Goal: Information Seeking & Learning: Learn about a topic

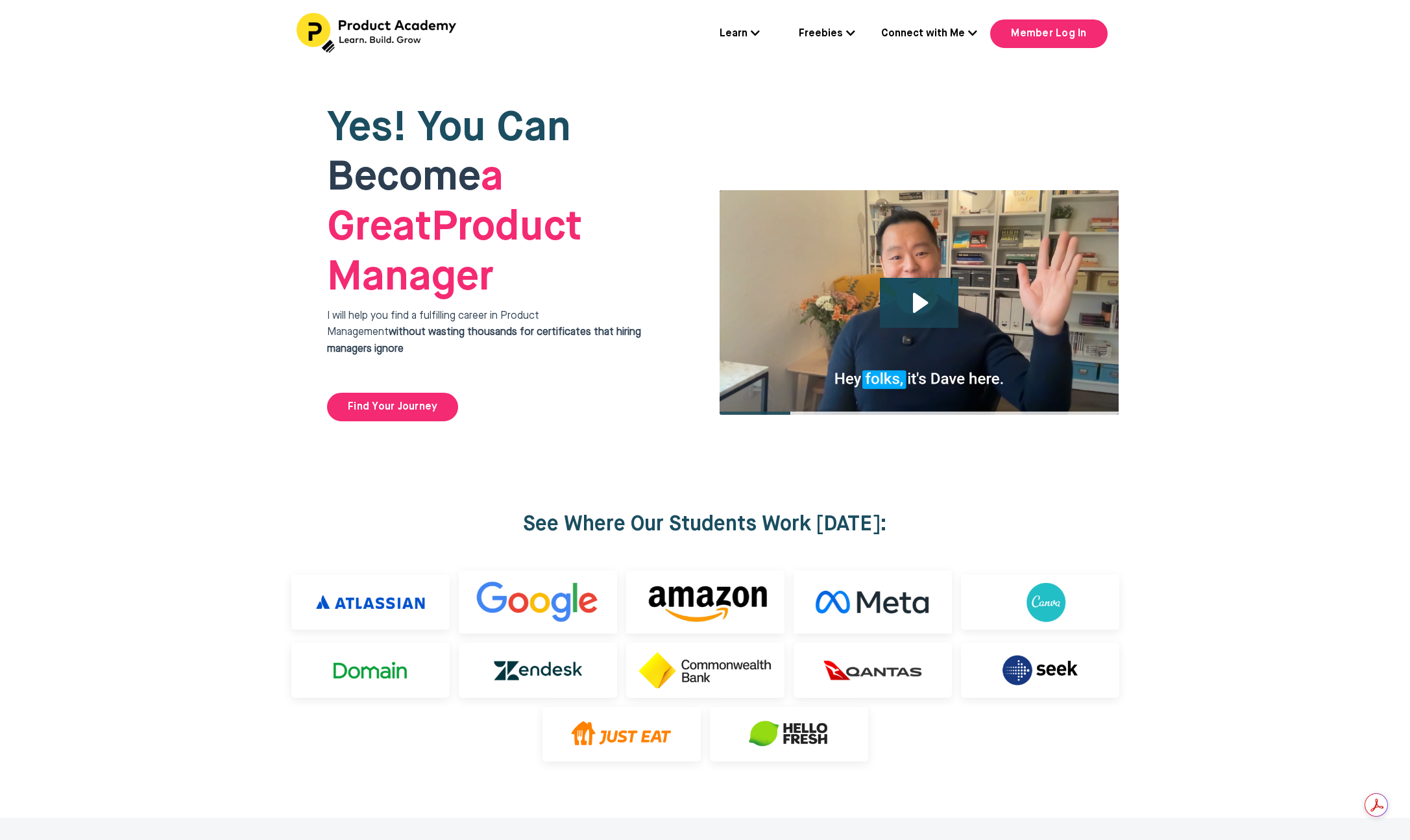
click at [1238, 363] on div at bounding box center [705, 262] width 1410 height 389
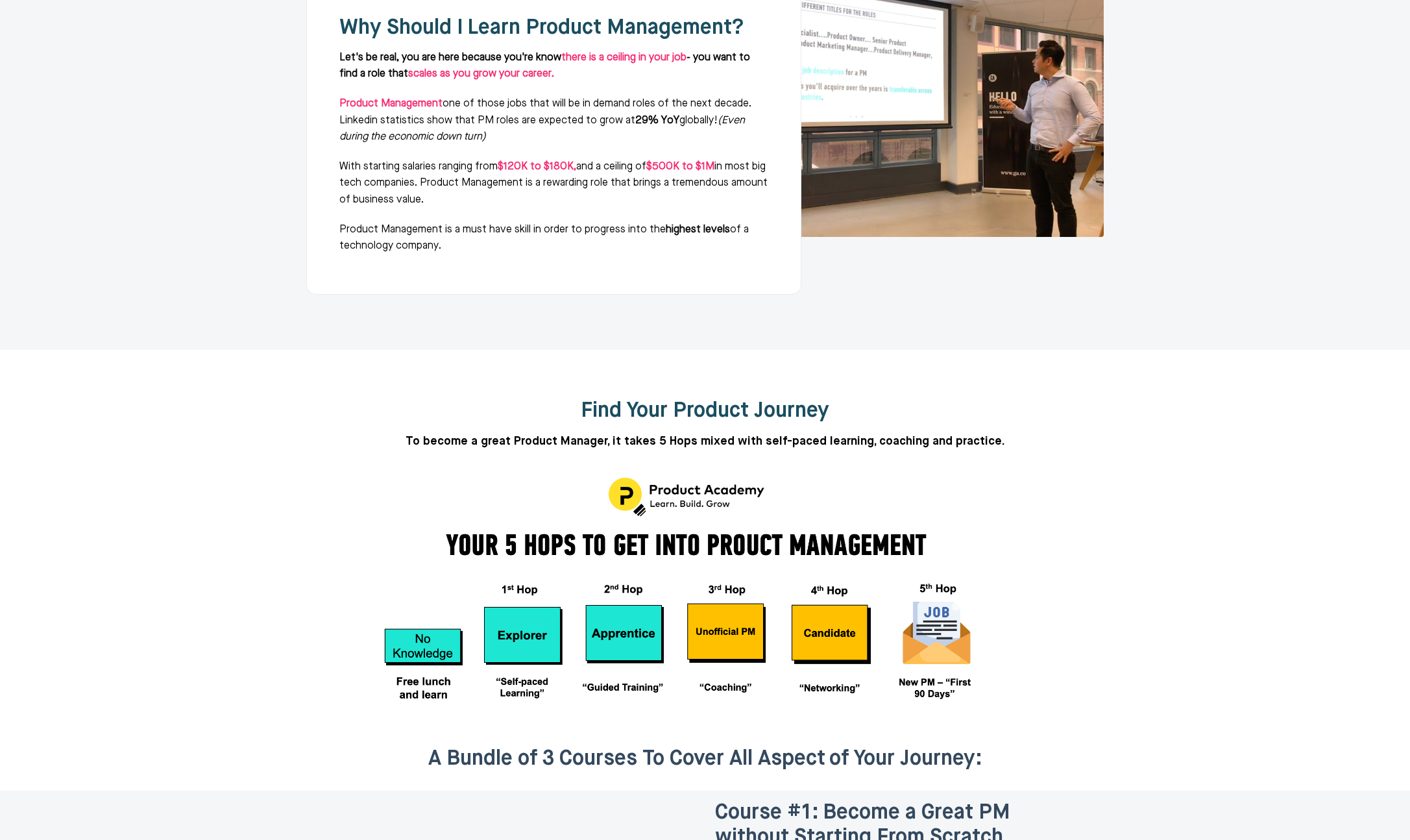
click at [1204, 428] on div at bounding box center [705, 543] width 1410 height 387
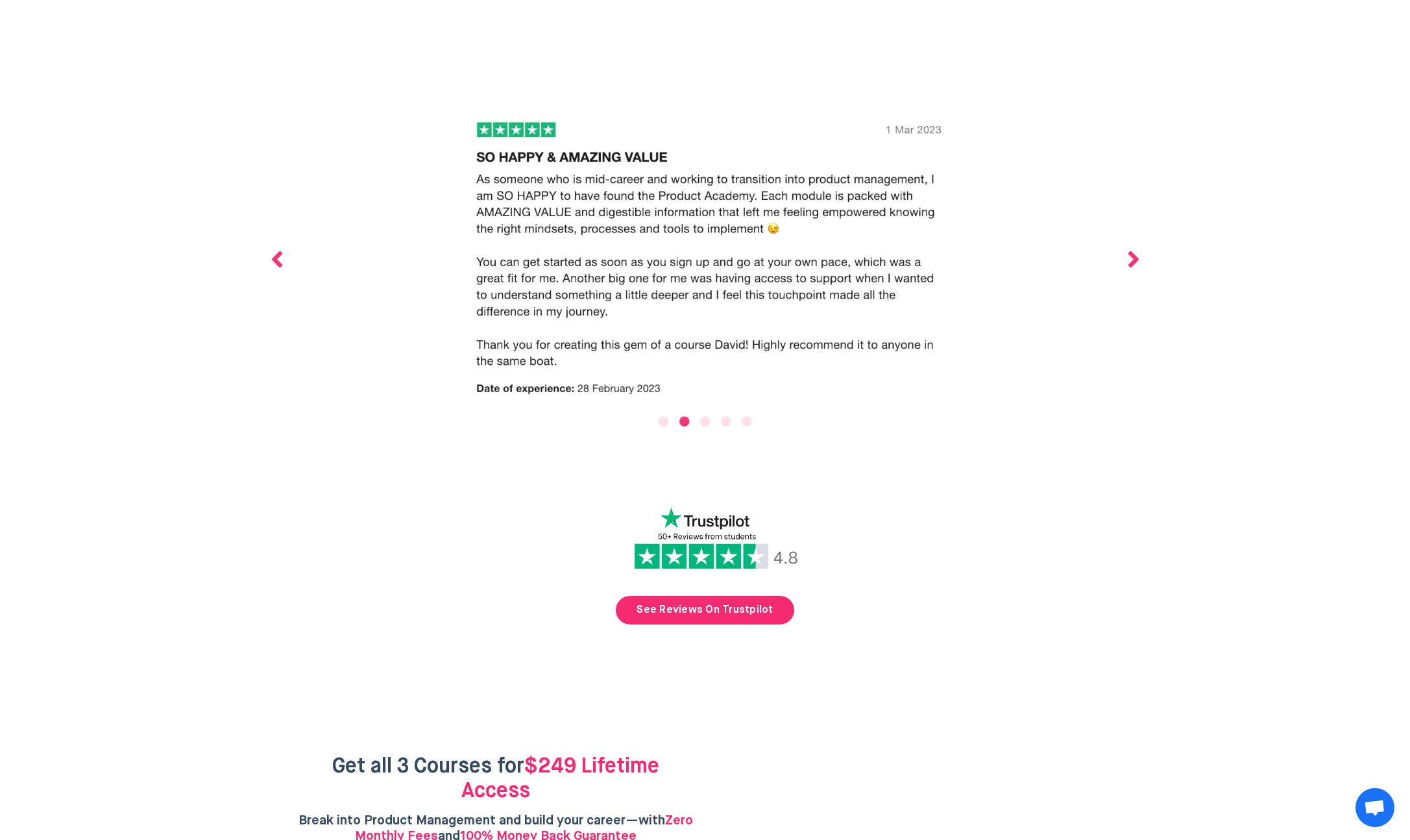
scroll to position [4427, 0]
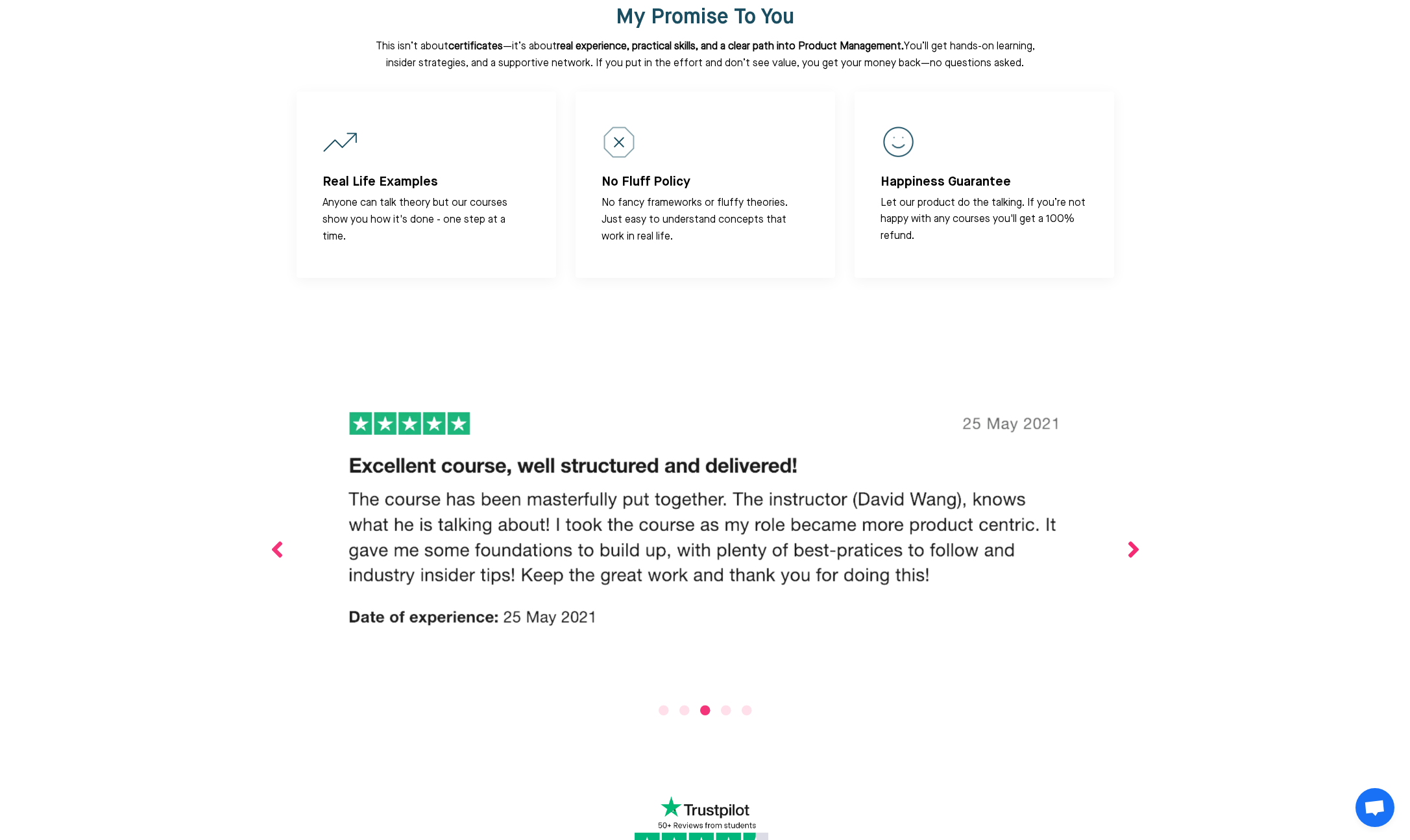
click at [1131, 459] on button "Next" at bounding box center [1133, 548] width 13 height 302
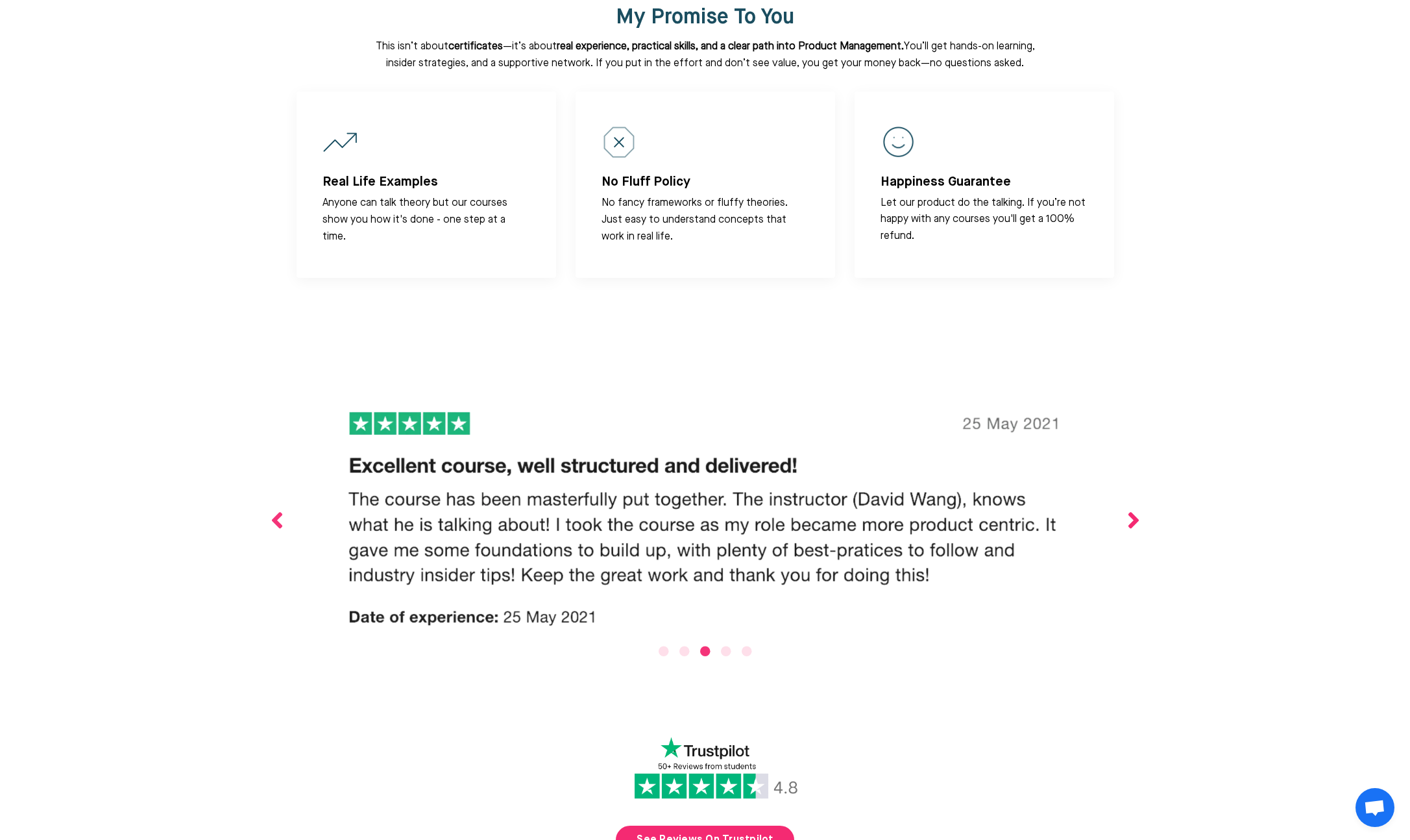
click at [1132, 445] on button "Next" at bounding box center [1133, 519] width 13 height 244
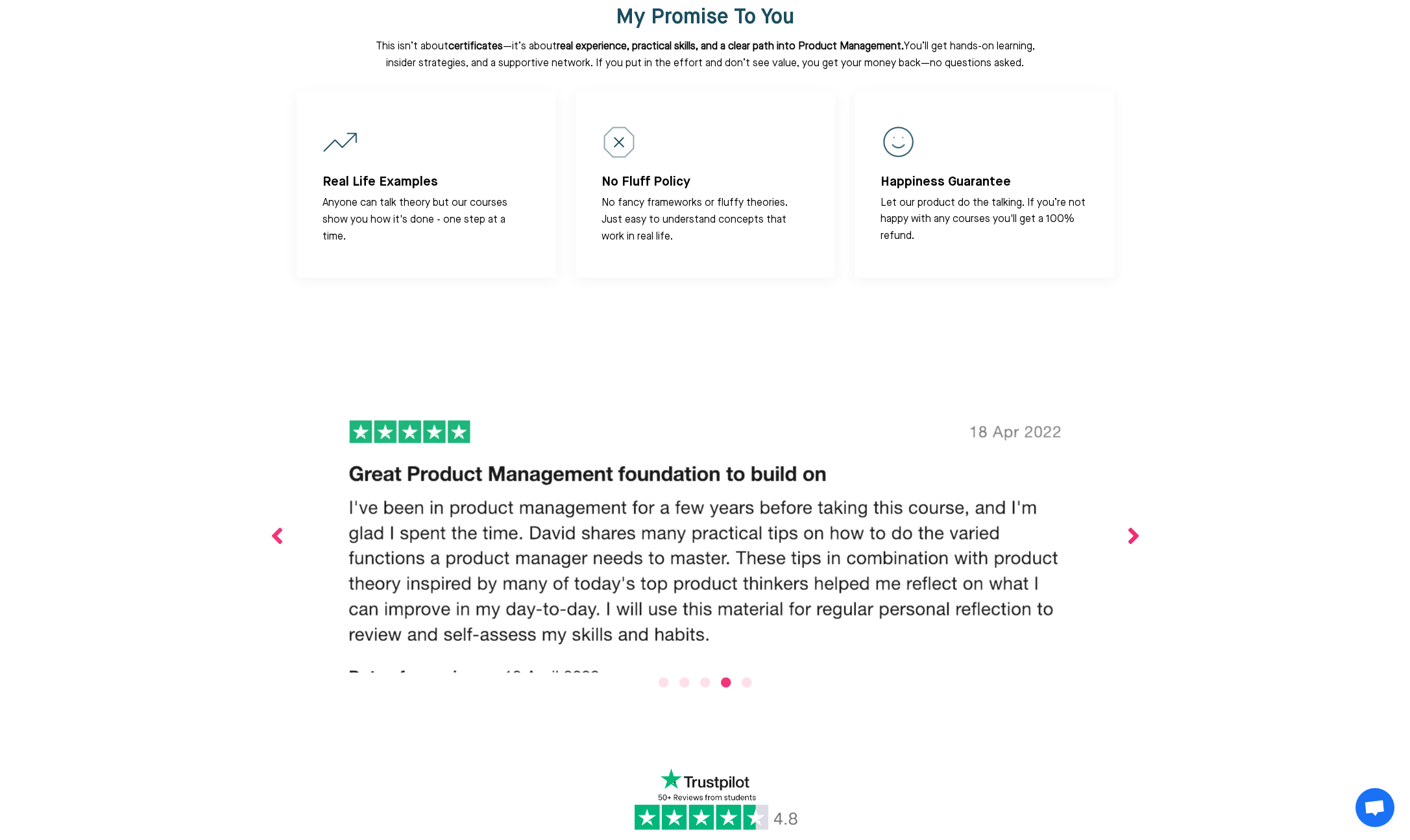
click at [1133, 445] on button "Next" at bounding box center [1133, 535] width 13 height 275
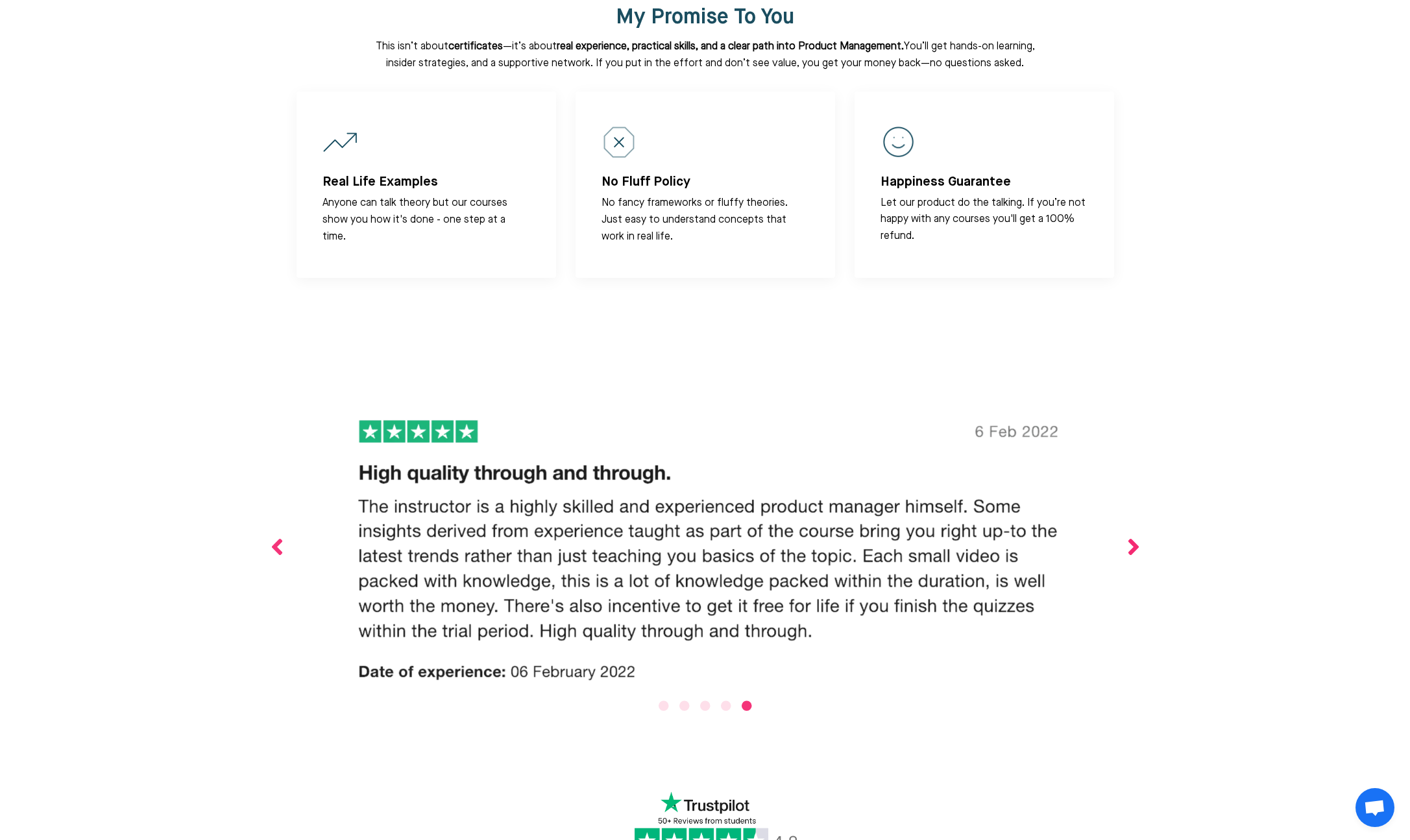
click at [1133, 460] on button "Next" at bounding box center [1133, 547] width 13 height 298
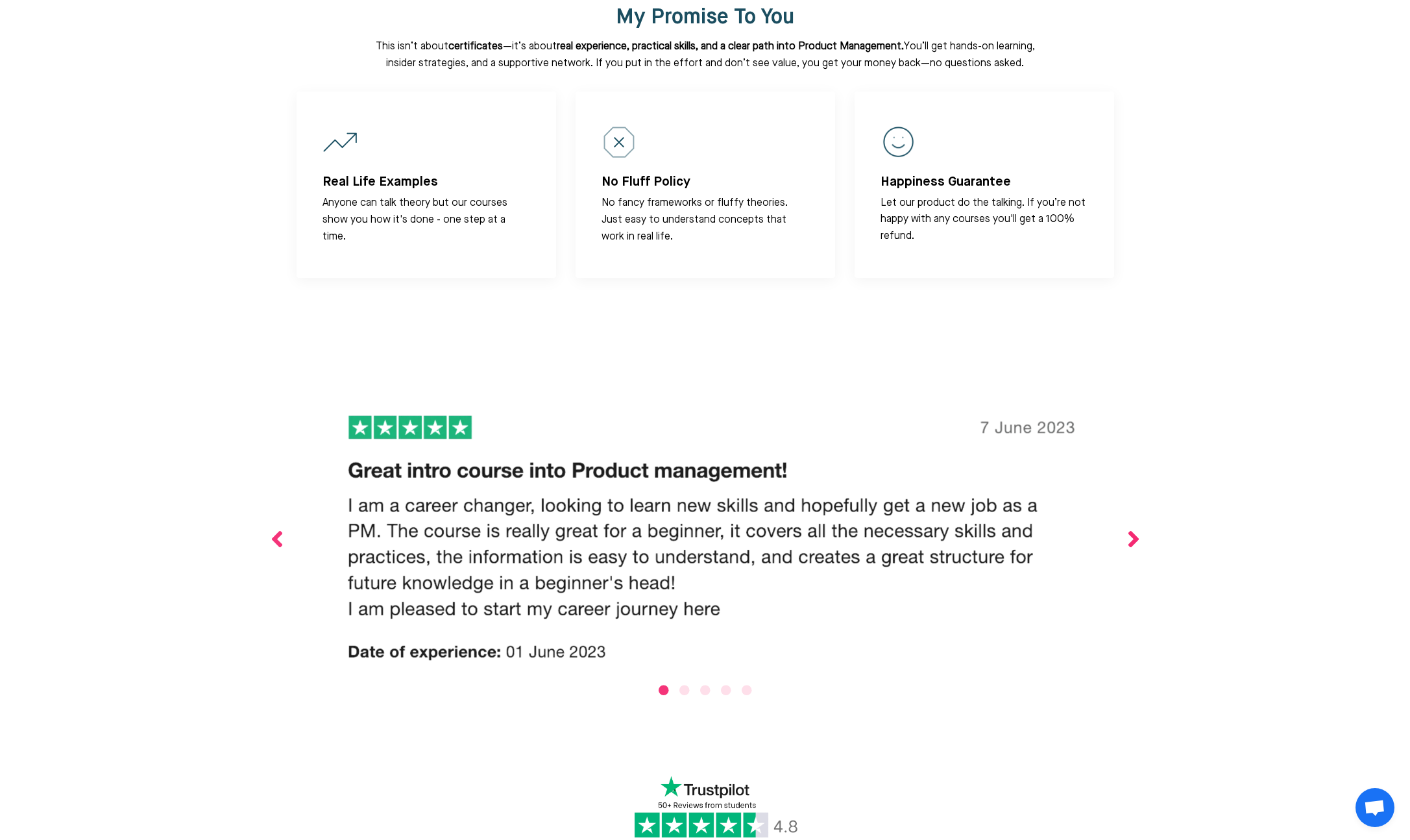
click at [1133, 463] on button "Next" at bounding box center [1133, 539] width 13 height 283
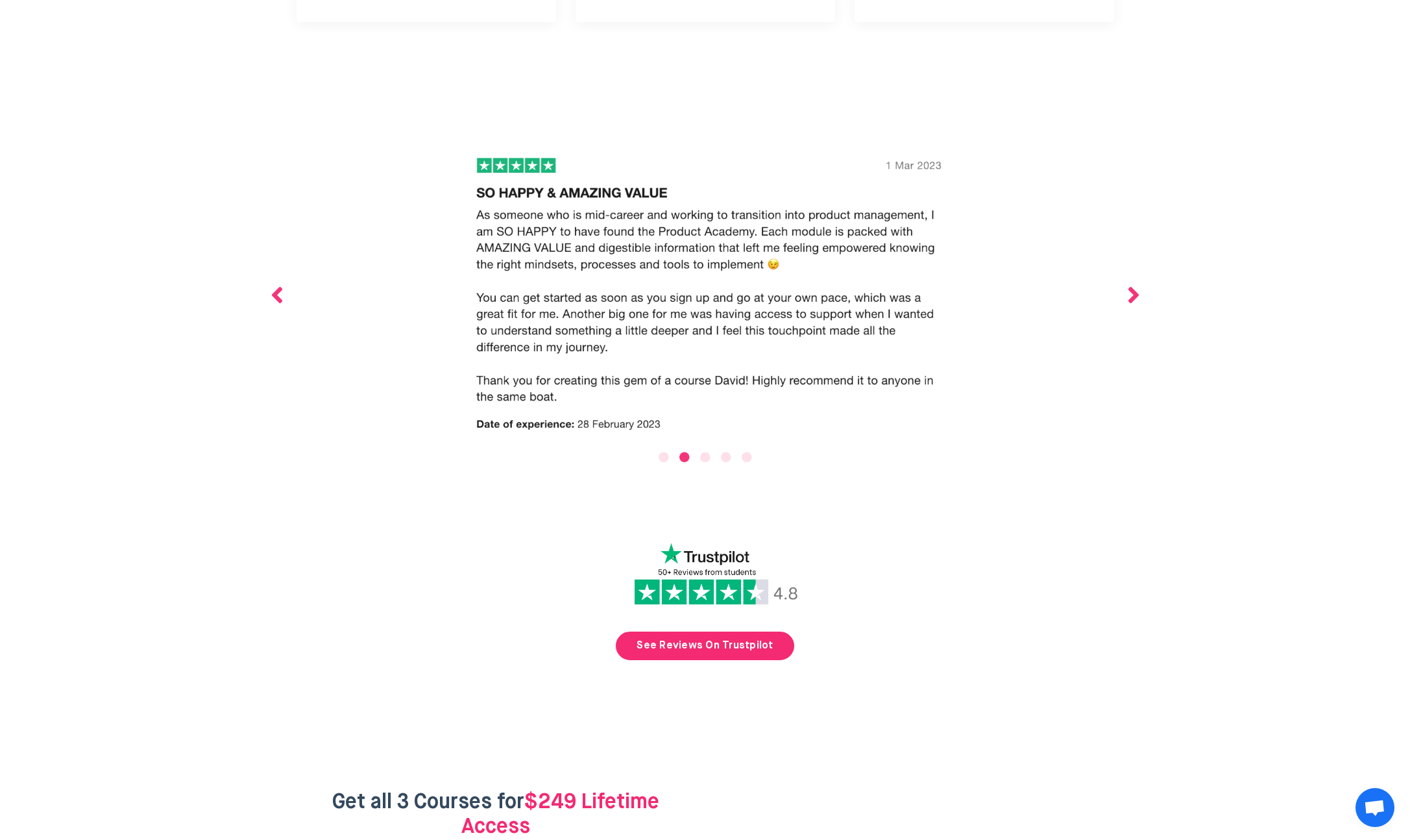
click at [1182, 532] on div at bounding box center [705, 623] width 1410 height 183
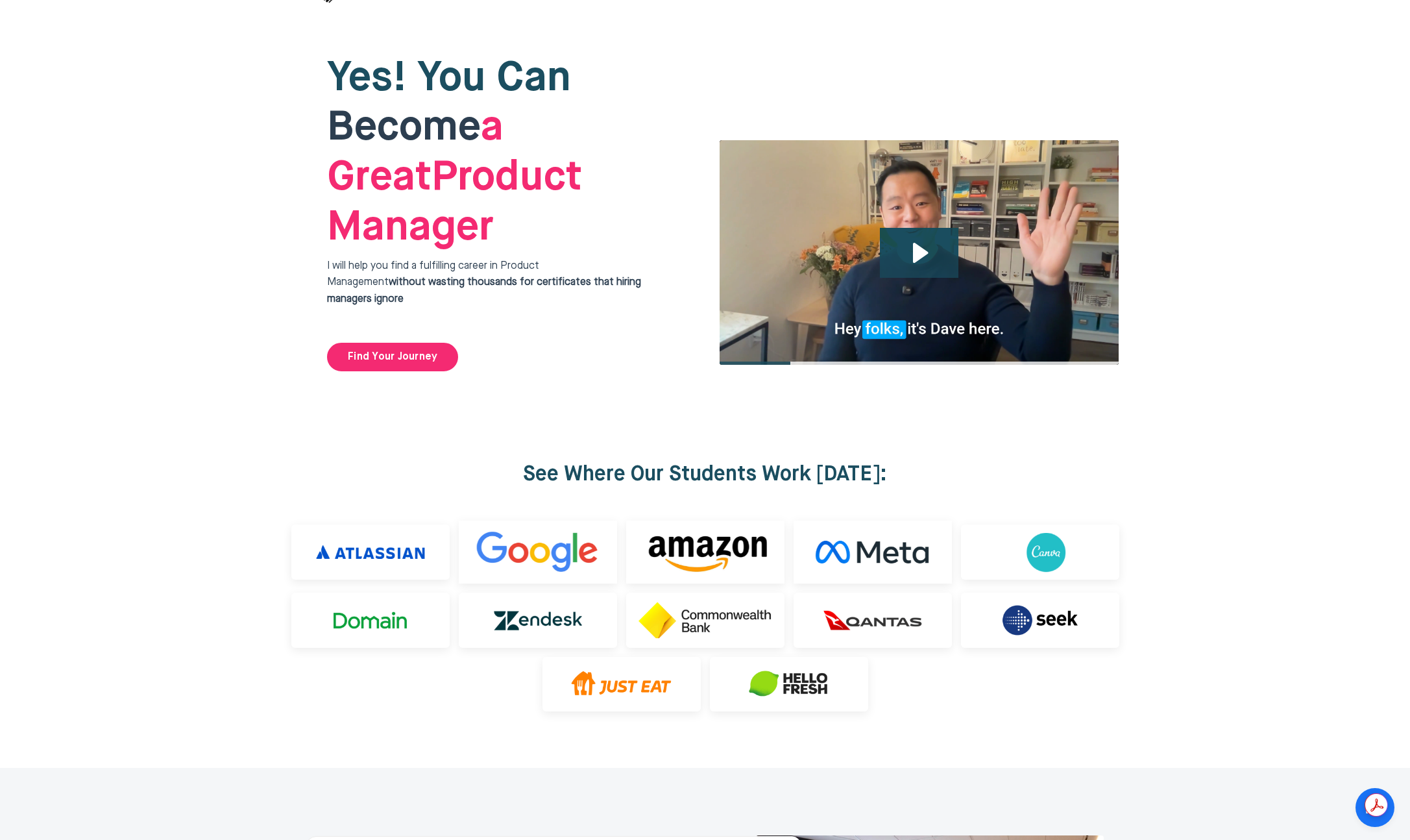
scroll to position [0, 0]
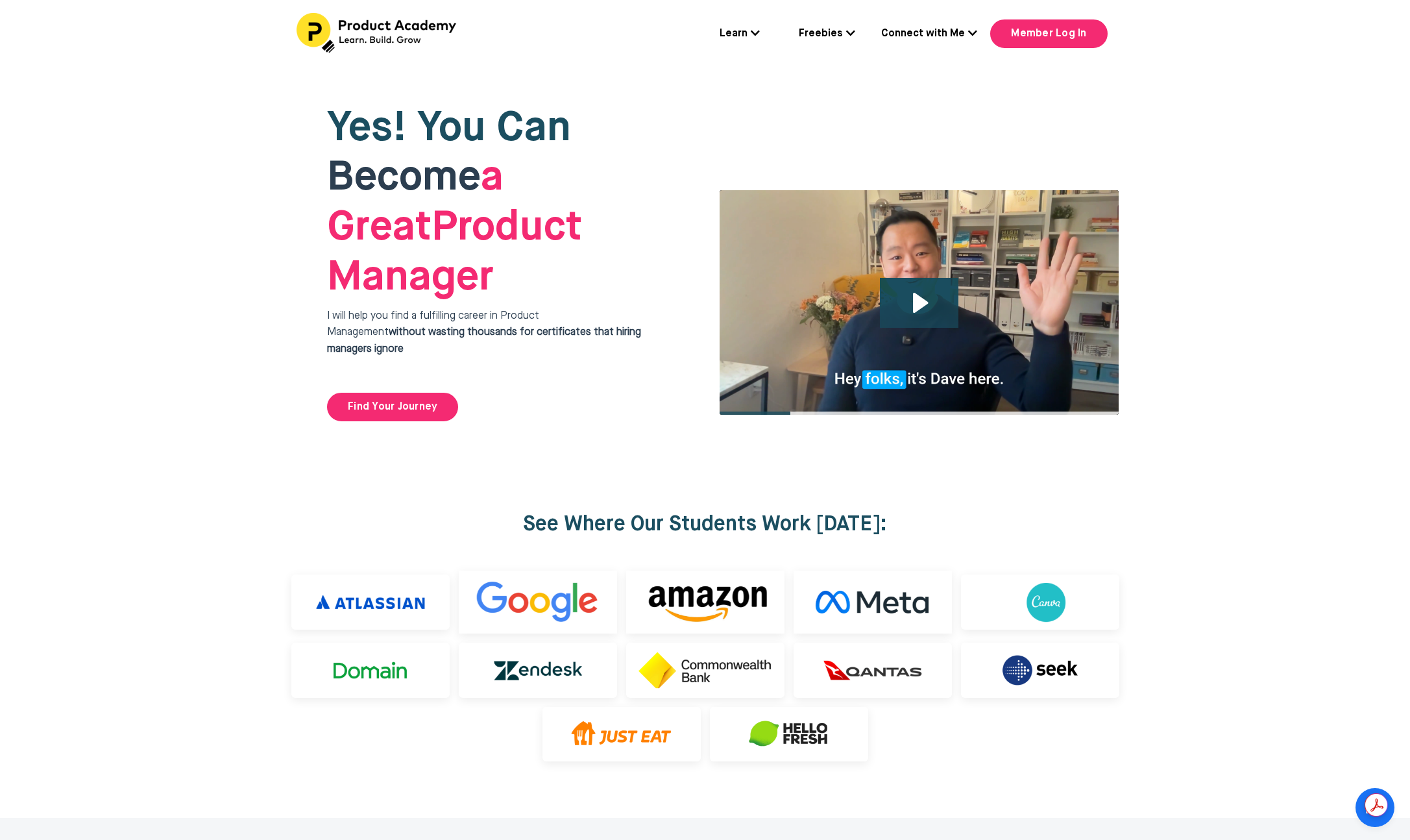
click at [1283, 457] on div at bounding box center [705, 637] width 1410 height 361
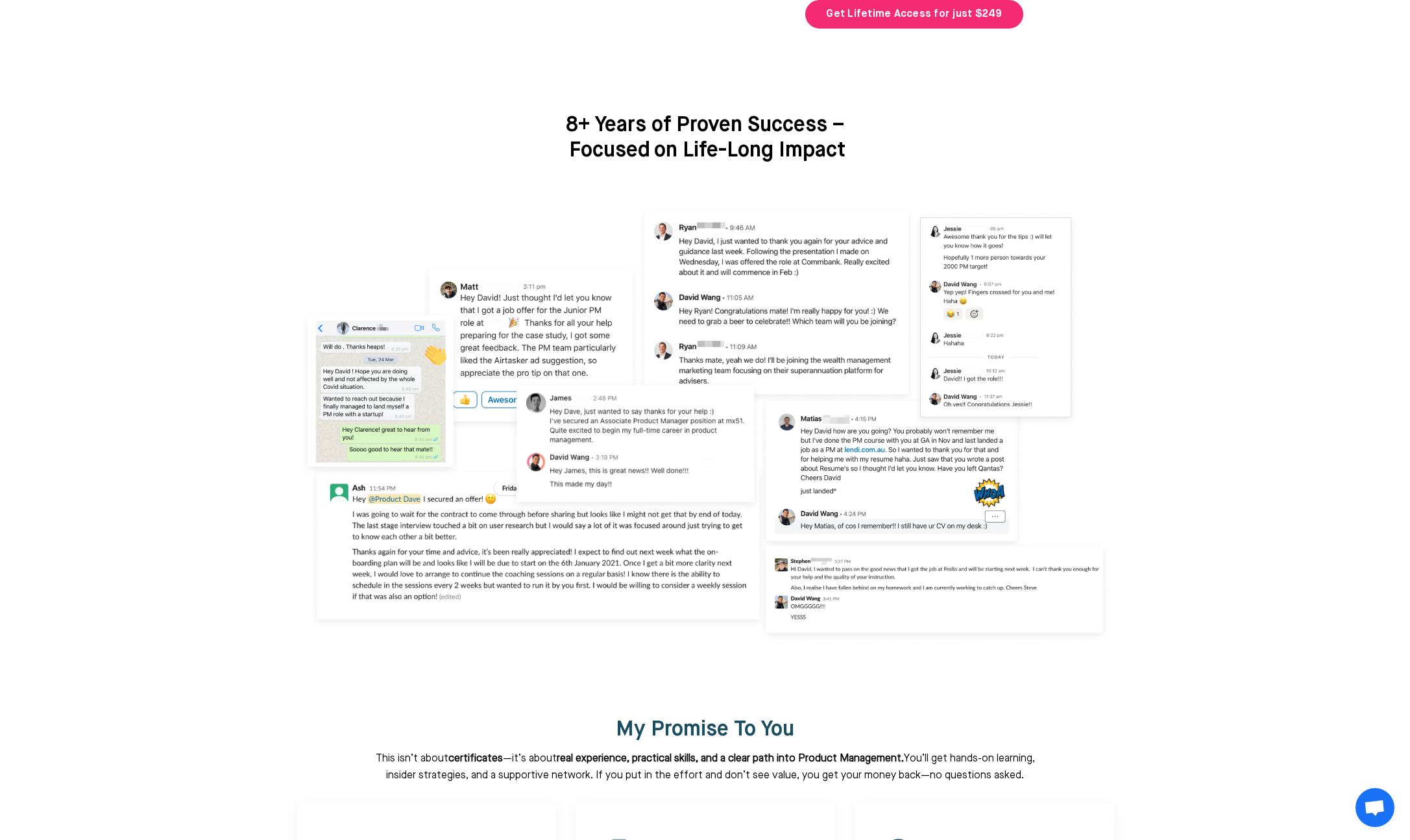
scroll to position [4382, 0]
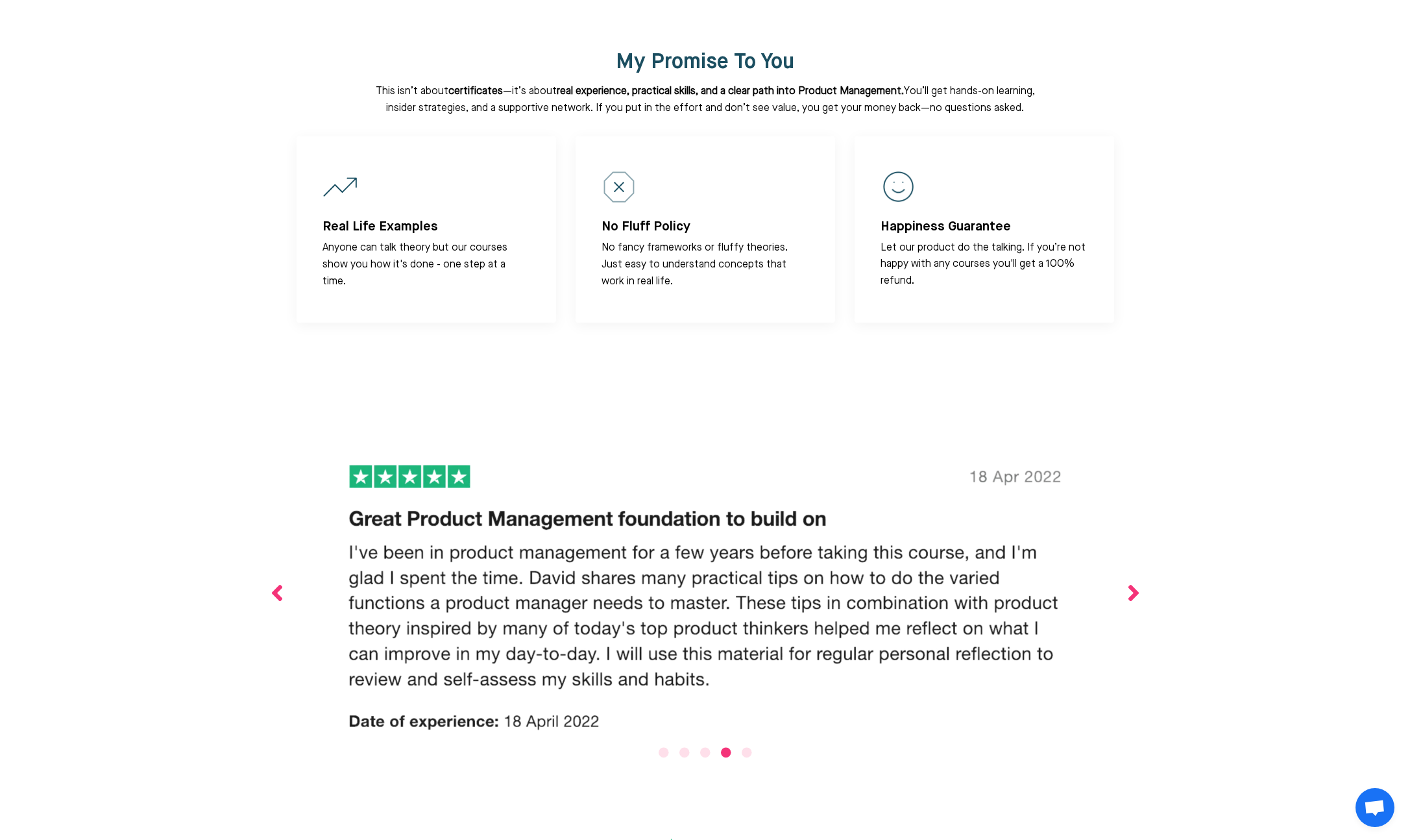
click at [1124, 478] on div "Previous Next 1 2 3 4 5" at bounding box center [705, 592] width 869 height 299
click at [1135, 507] on button "Next" at bounding box center [1133, 594] width 13 height 304
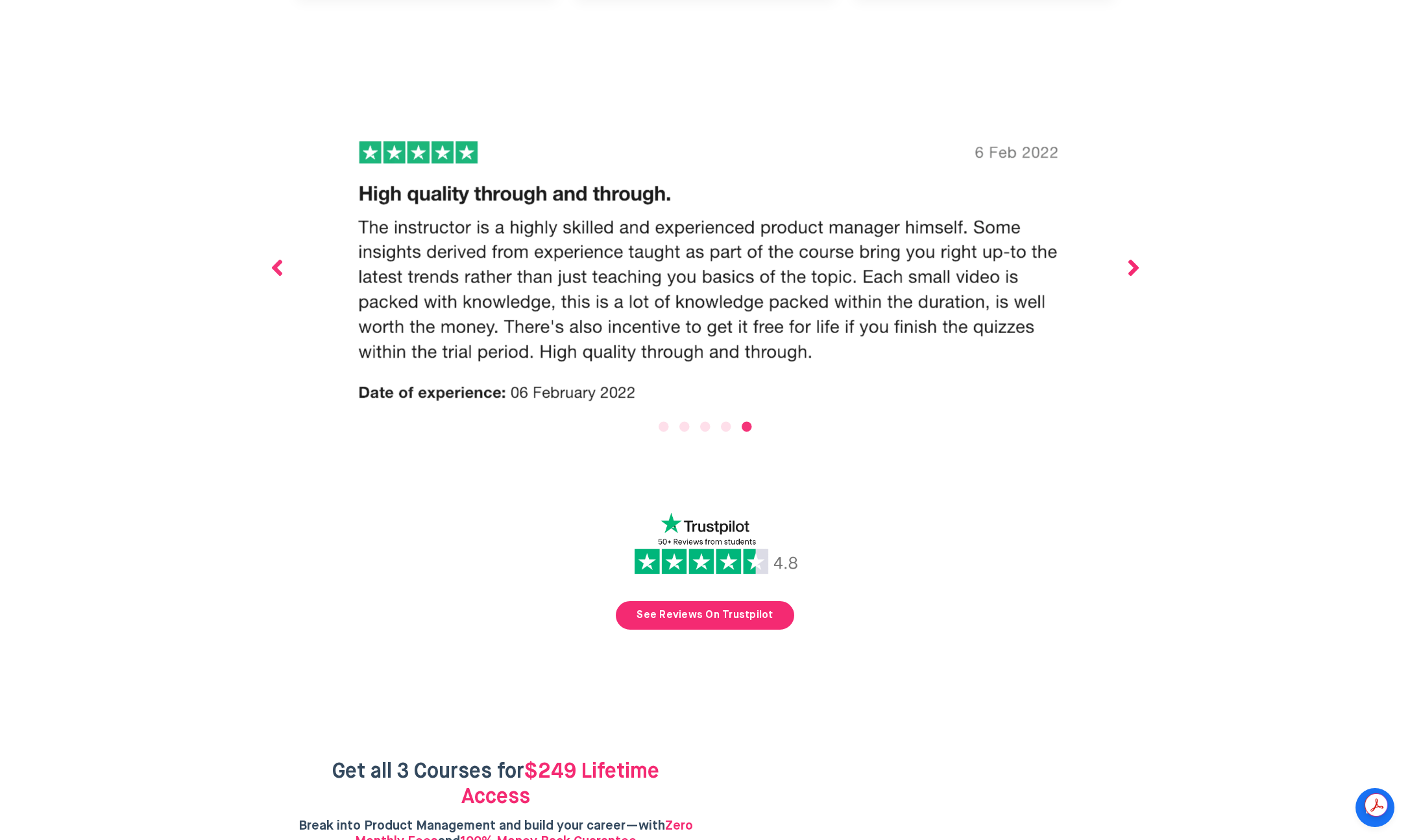
scroll to position [5026, 0]
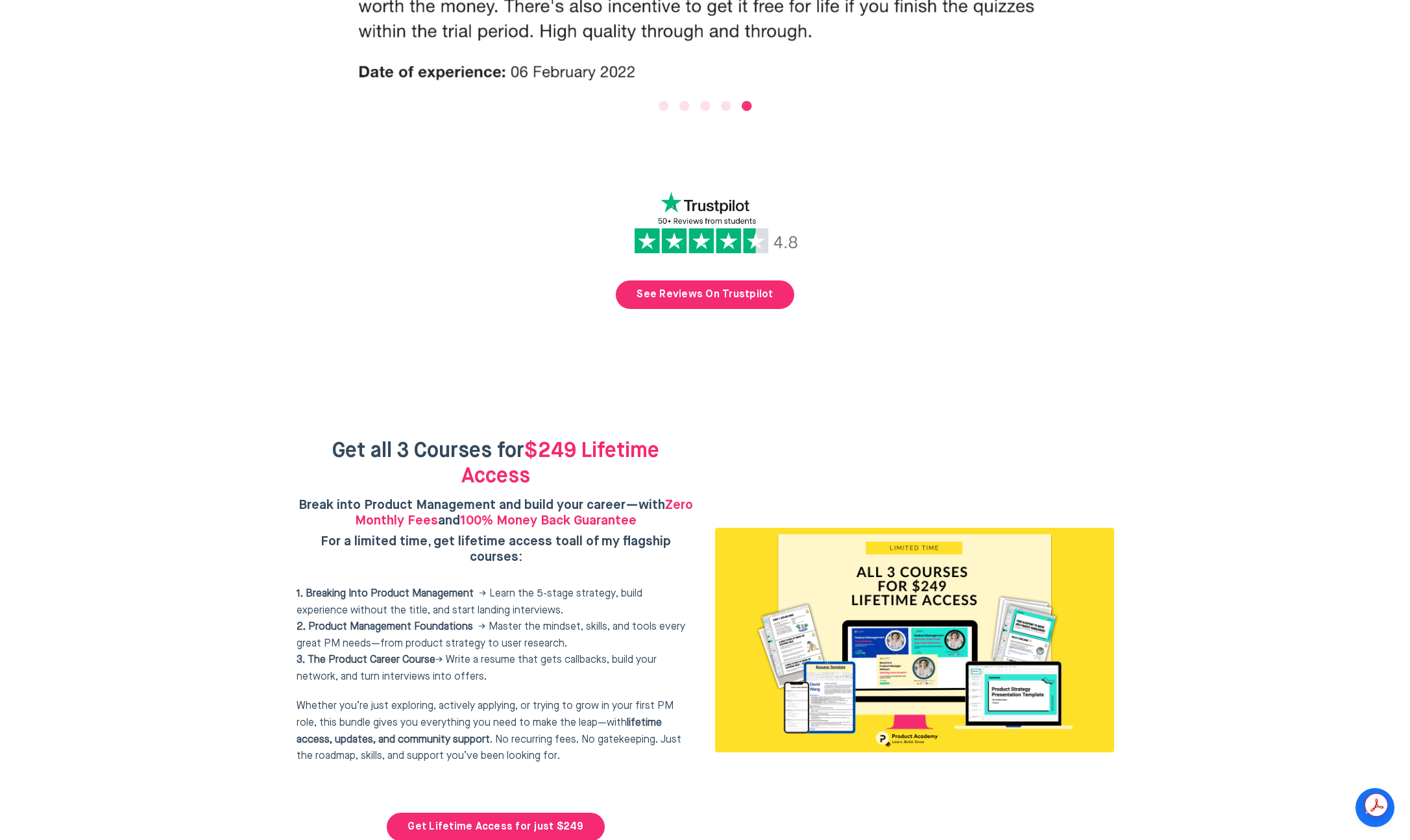
click at [1226, 515] on div at bounding box center [705, 640] width 1410 height 551
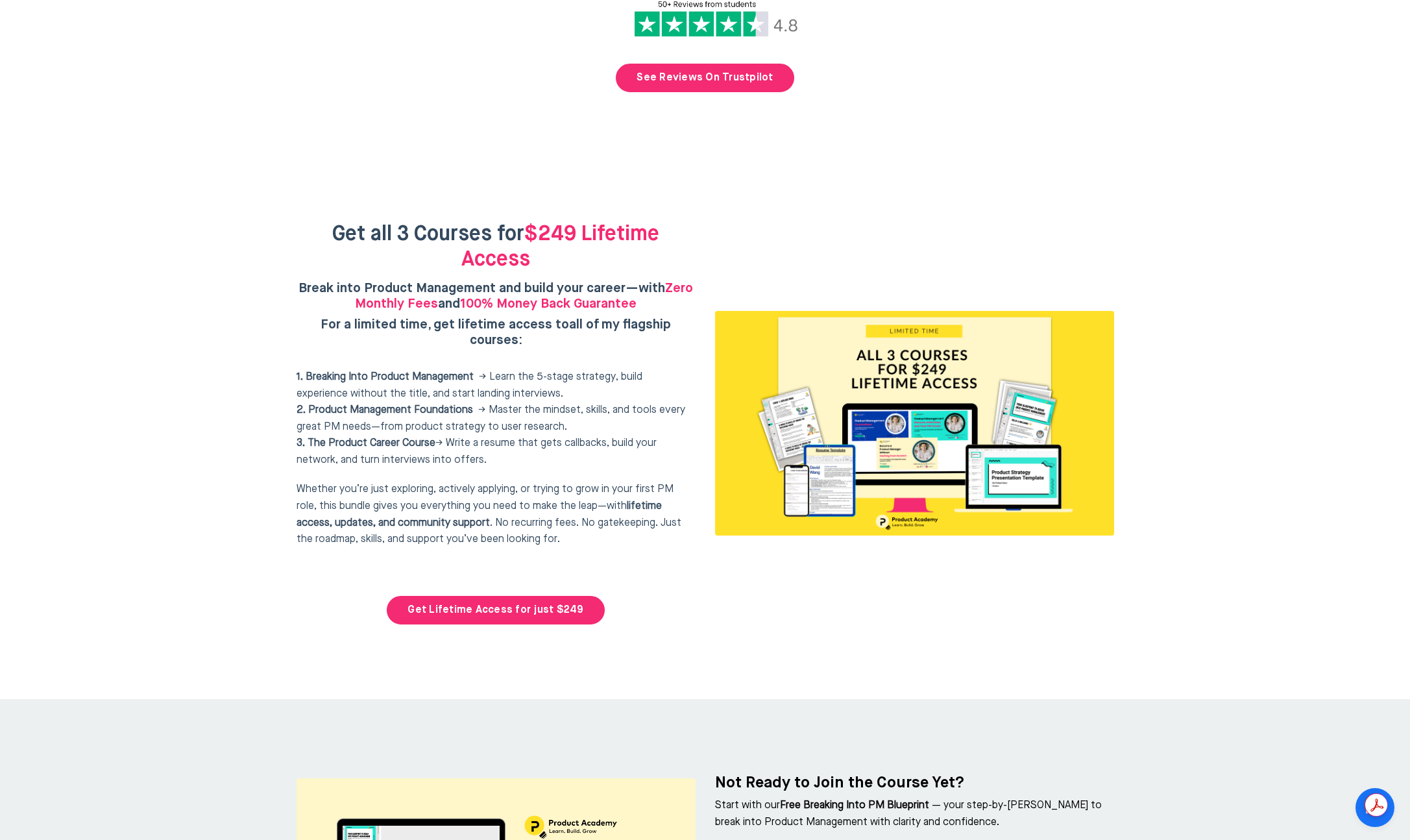
click at [1225, 520] on div at bounding box center [705, 423] width 1410 height 551
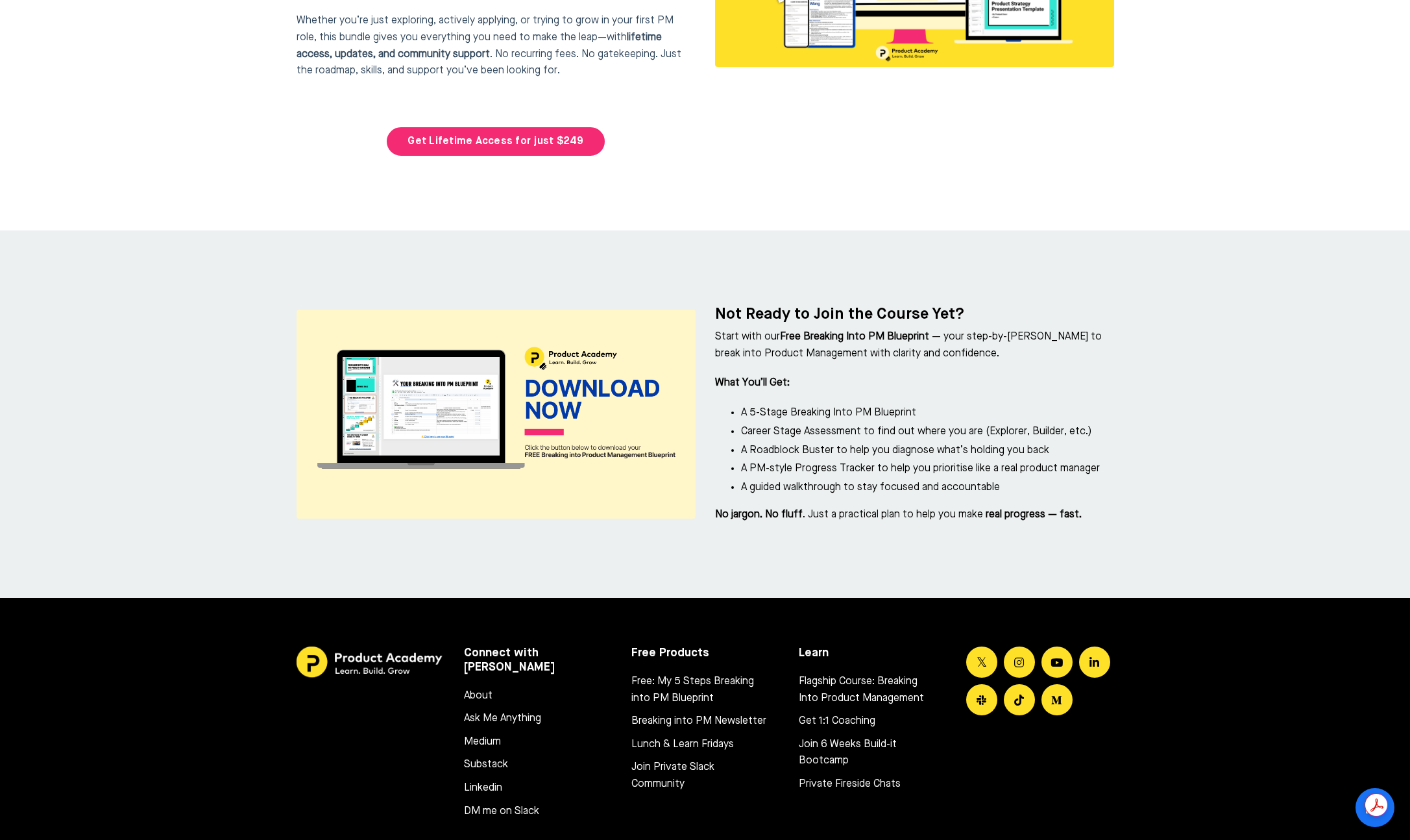
click at [1220, 597] on div at bounding box center [705, 766] width 1410 height 338
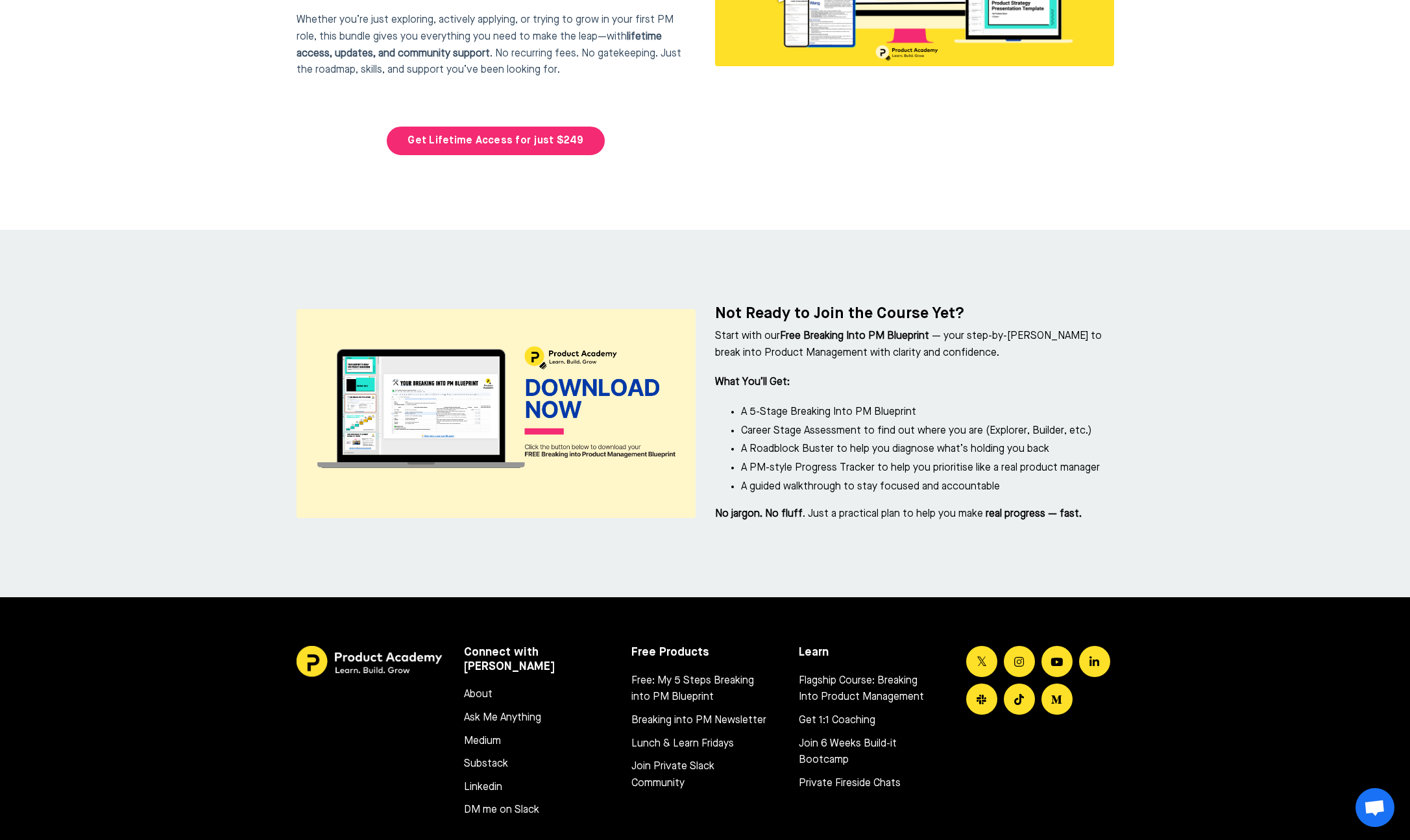
scroll to position [5697, 0]
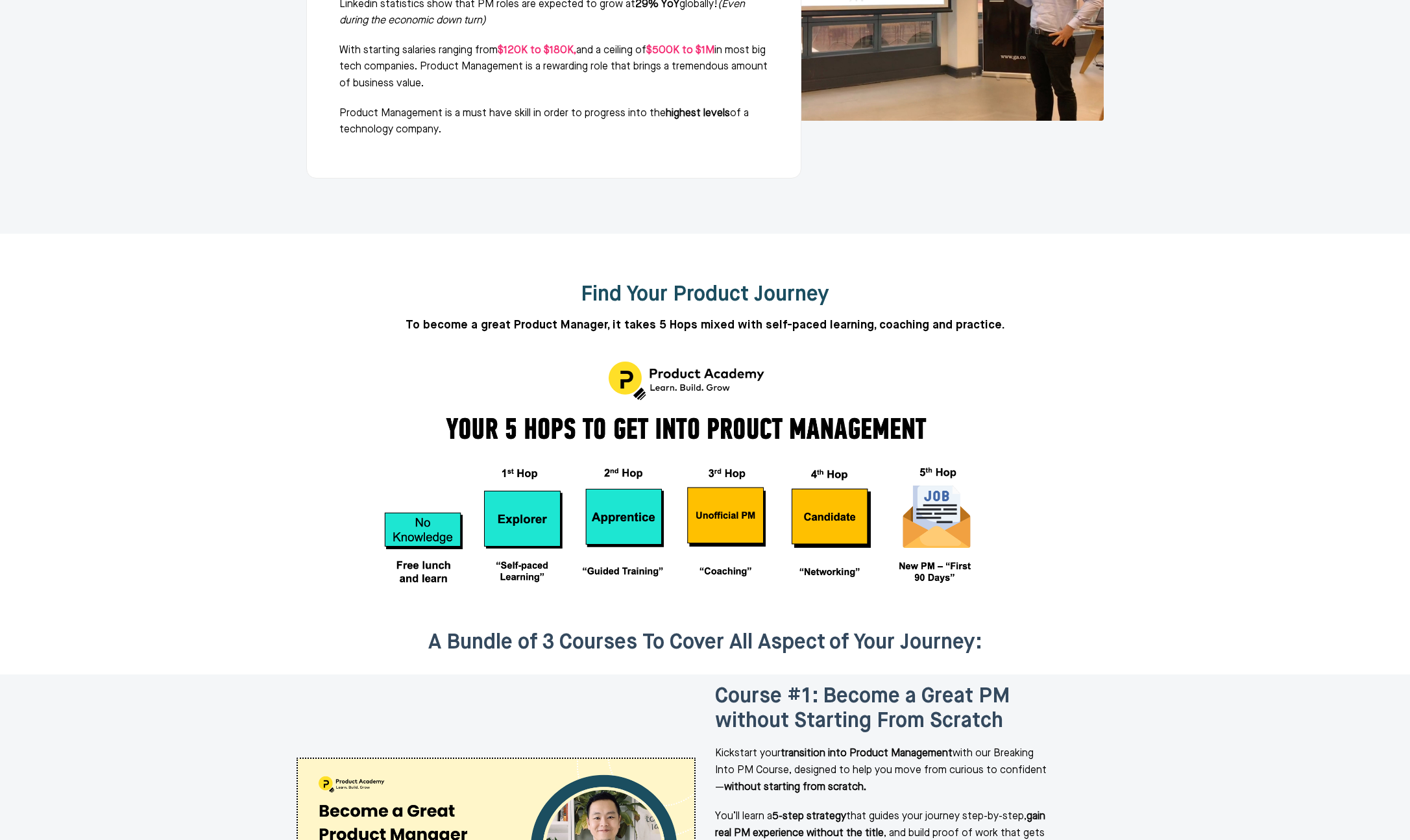
scroll to position [1093, 0]
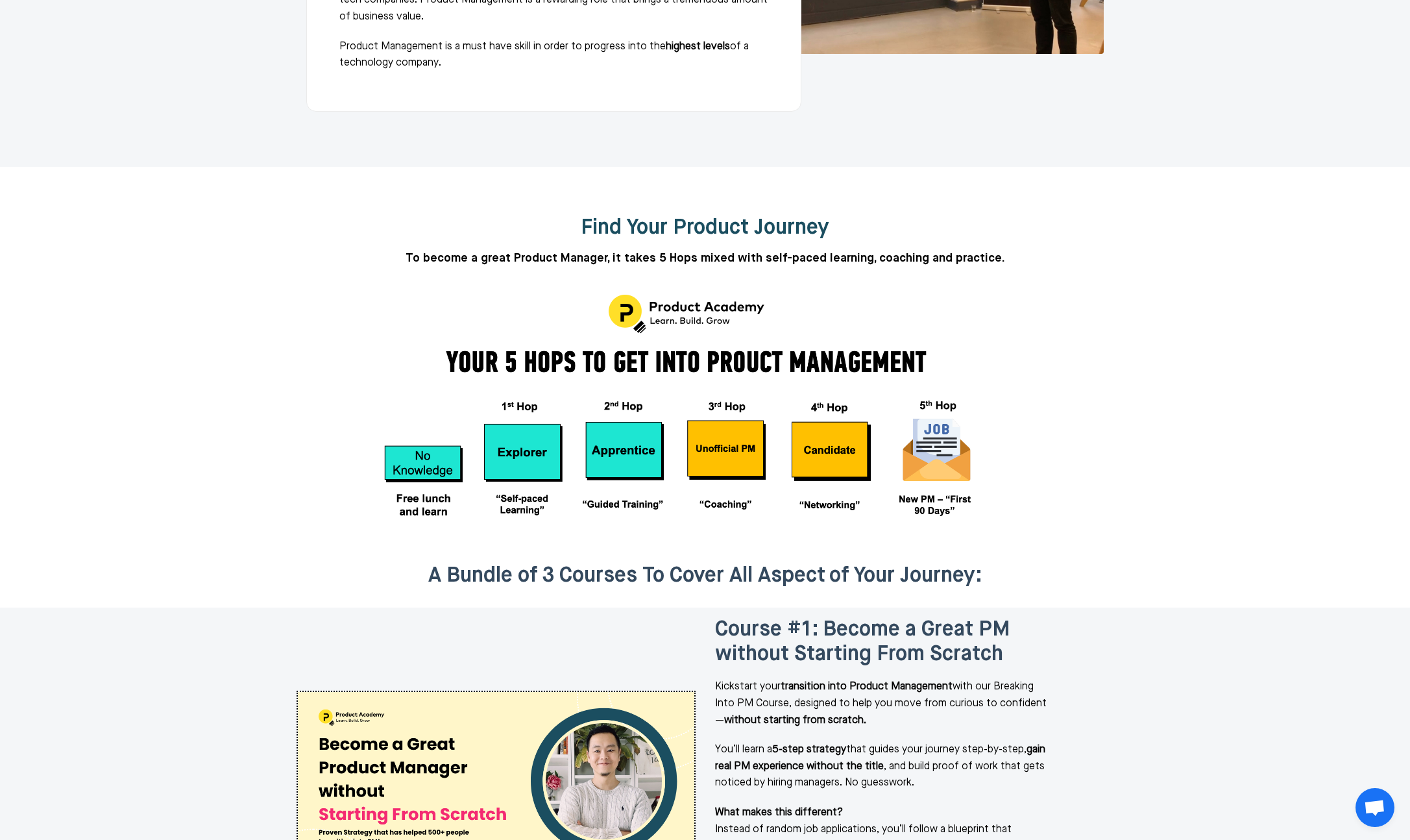
click at [1157, 254] on div at bounding box center [705, 360] width 1410 height 387
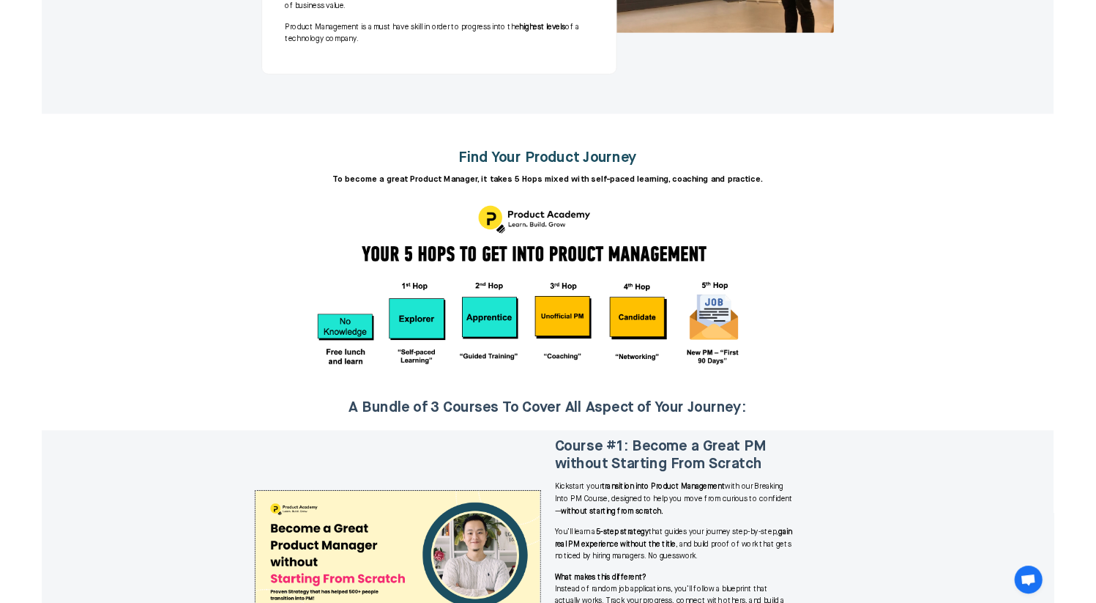
scroll to position [1340, 0]
